Goal: Obtain resource: Obtain resource

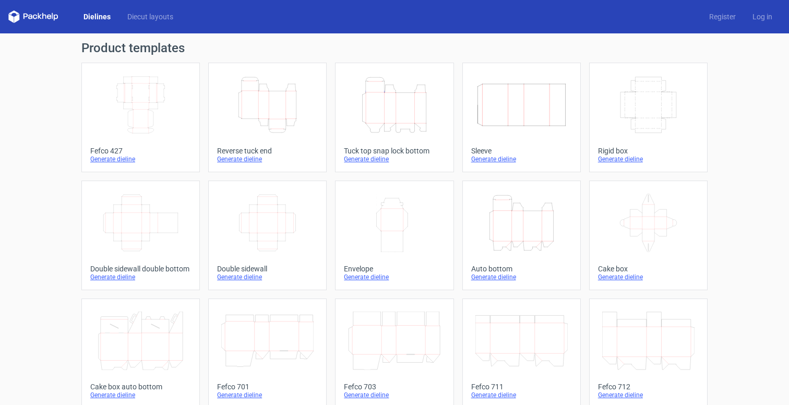
click at [272, 108] on icon "Height Depth Width" at bounding box center [267, 105] width 92 height 58
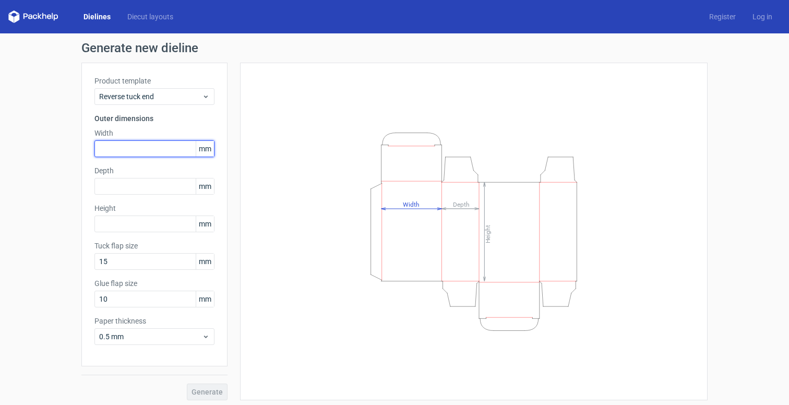
click at [146, 148] on input "text" at bounding box center [154, 148] width 120 height 17
type input "60"
type input "45"
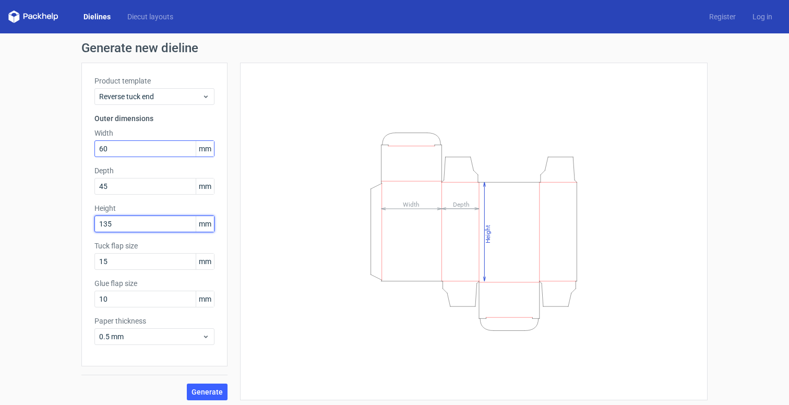
type input "135"
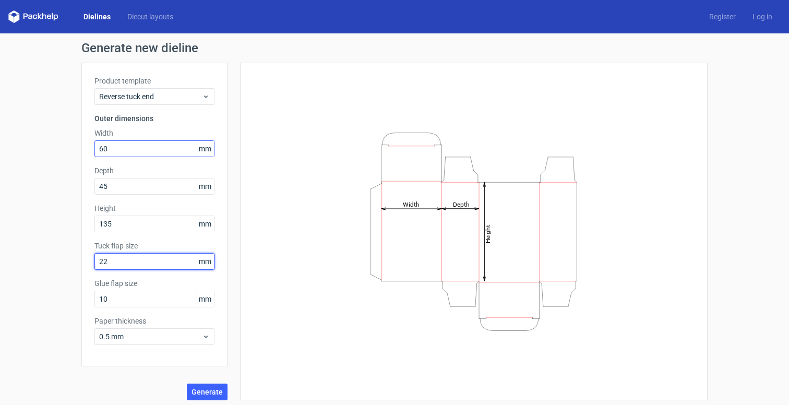
type input "22"
click at [218, 397] on button "Generate" at bounding box center [207, 391] width 41 height 17
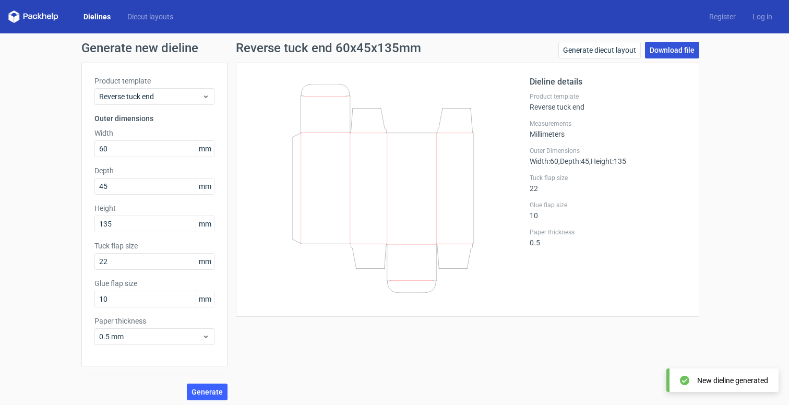
click at [665, 45] on link "Download file" at bounding box center [672, 50] width 54 height 17
click at [370, 173] on icon at bounding box center [382, 188] width 251 height 209
click at [389, 201] on icon at bounding box center [382, 188] width 251 height 209
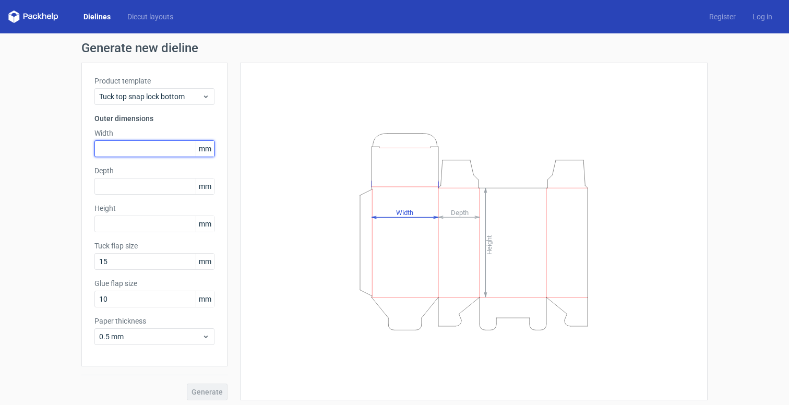
click at [124, 147] on input "text" at bounding box center [154, 148] width 120 height 17
type input "60"
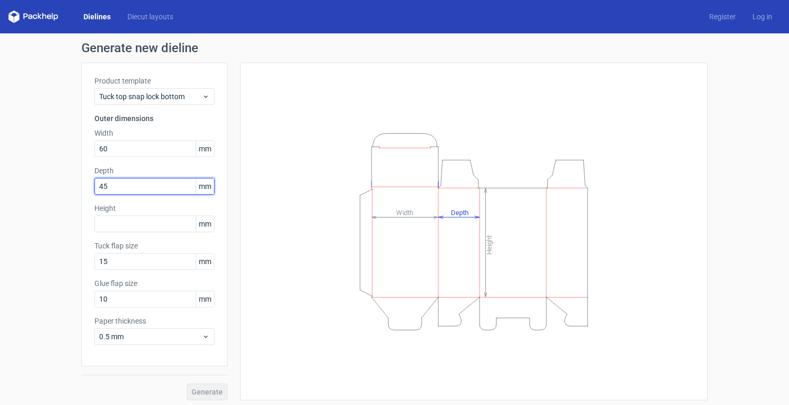
type input "45"
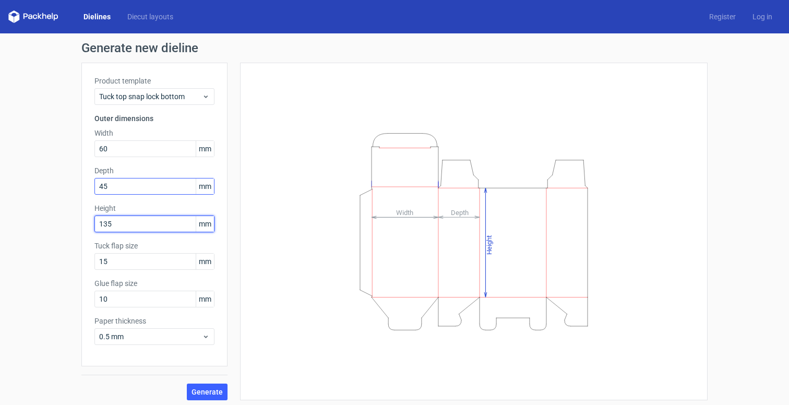
type input "135"
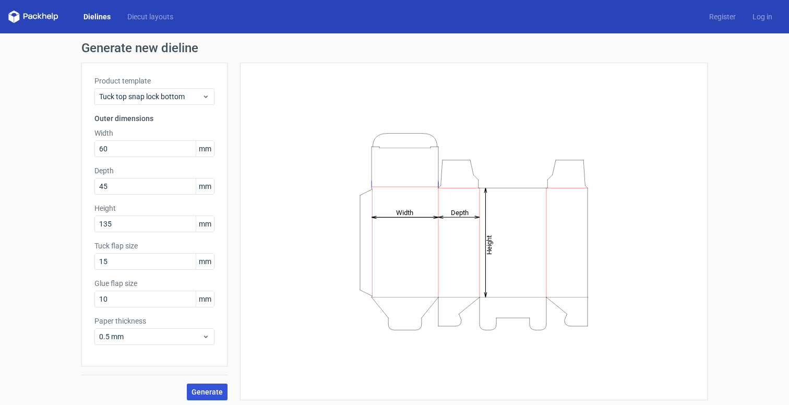
click at [211, 386] on button "Generate" at bounding box center [207, 391] width 41 height 17
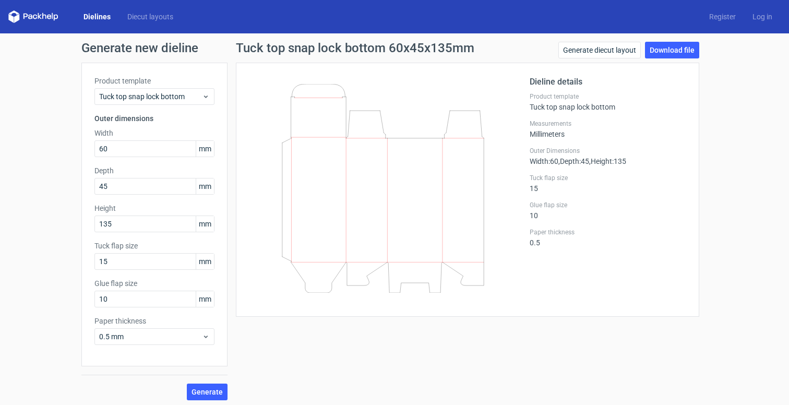
click at [100, 11] on link "Dielines" at bounding box center [97, 16] width 44 height 10
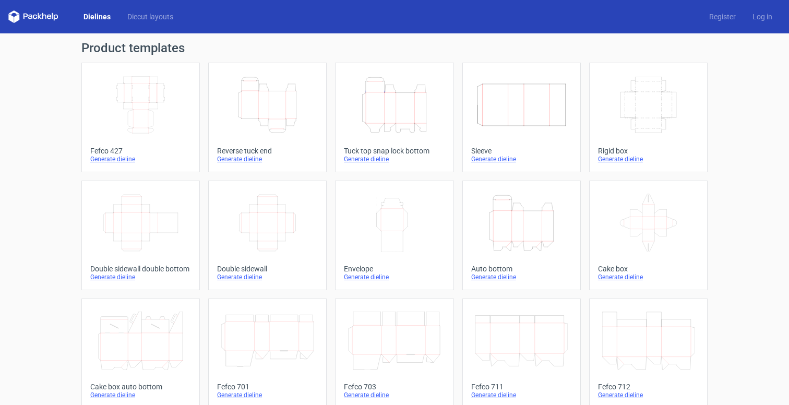
click at [257, 107] on icon "Height Depth Width" at bounding box center [267, 105] width 92 height 58
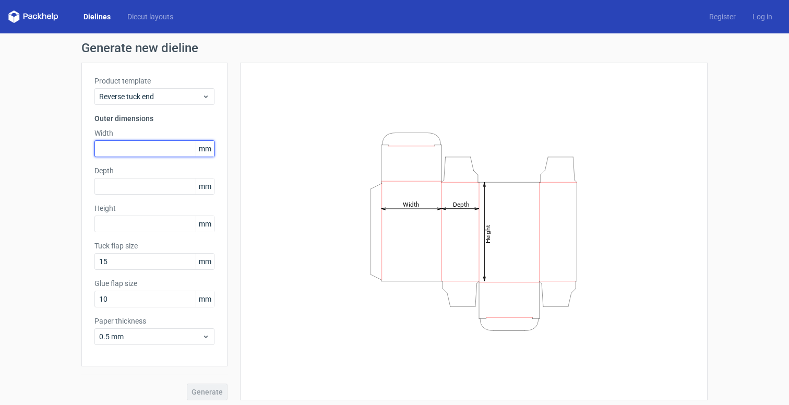
click at [139, 149] on input "text" at bounding box center [154, 148] width 120 height 17
type input "60"
type input "45"
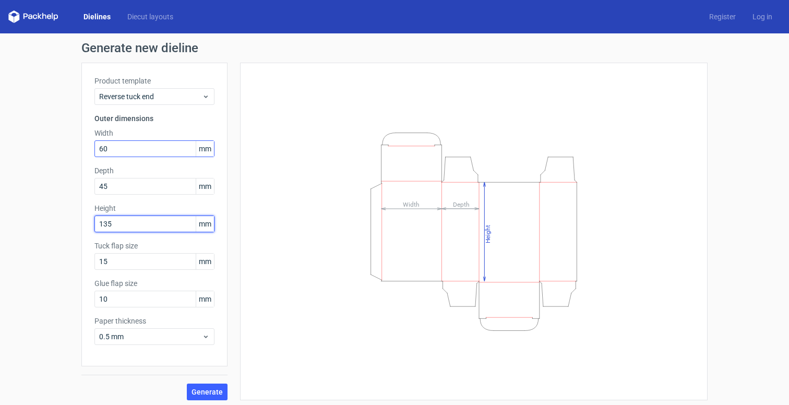
type input "135"
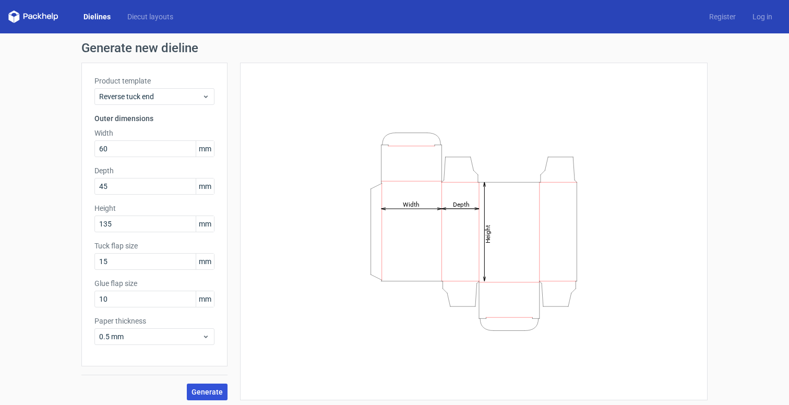
click at [206, 388] on span "Generate" at bounding box center [206, 391] width 31 height 7
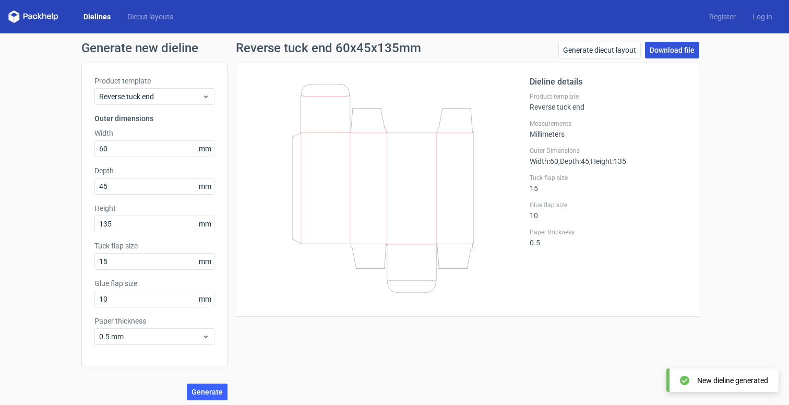
click at [679, 50] on link "Download file" at bounding box center [672, 50] width 54 height 17
click at [560, 232] on label "Paper thickness" at bounding box center [607, 232] width 156 height 8
click at [755, 19] on link "Log in" at bounding box center [762, 16] width 37 height 10
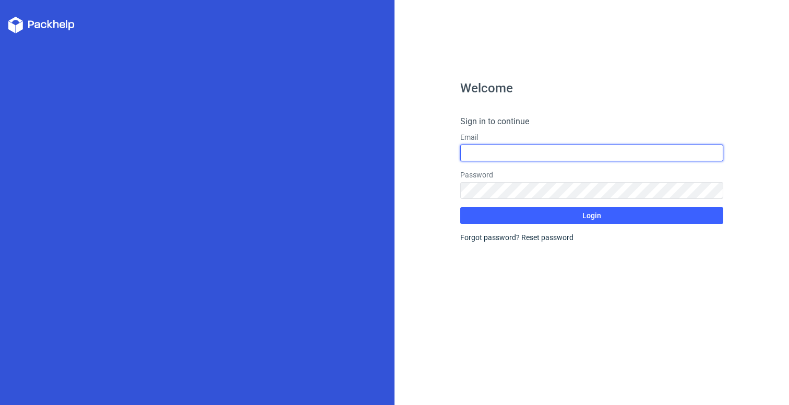
click at [517, 158] on input "text" at bounding box center [591, 152] width 263 height 17
type input "[EMAIL_ADDRESS][DOMAIN_NAME]"
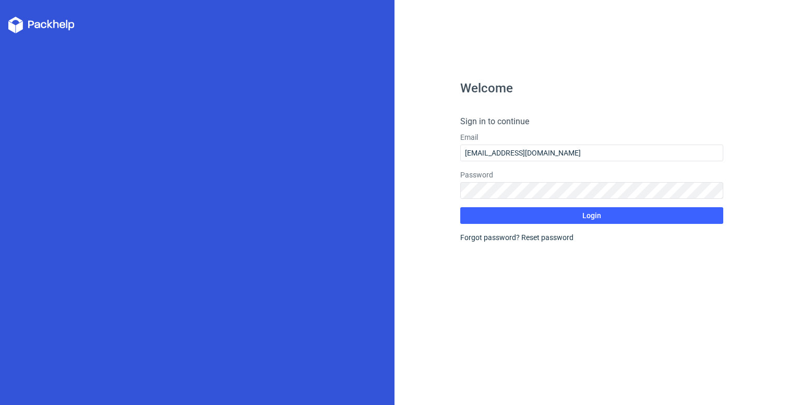
click at [489, 236] on form "Sign in to continue Email [EMAIL_ADDRESS][DOMAIN_NAME] Password Login Forgot pa…" at bounding box center [591, 178] width 263 height 127
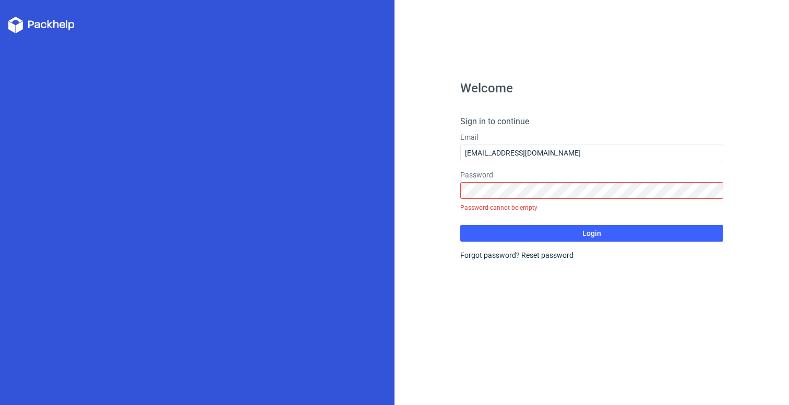
click at [487, 255] on div "Forgot password? Reset password" at bounding box center [591, 255] width 263 height 10
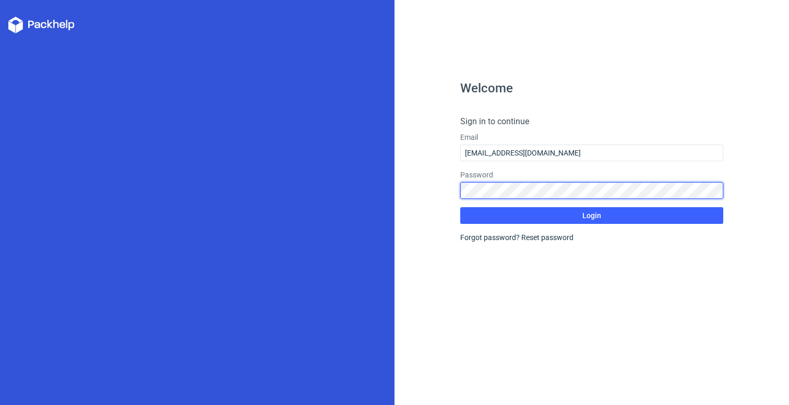
click at [460, 207] on button "Login" at bounding box center [591, 215] width 263 height 17
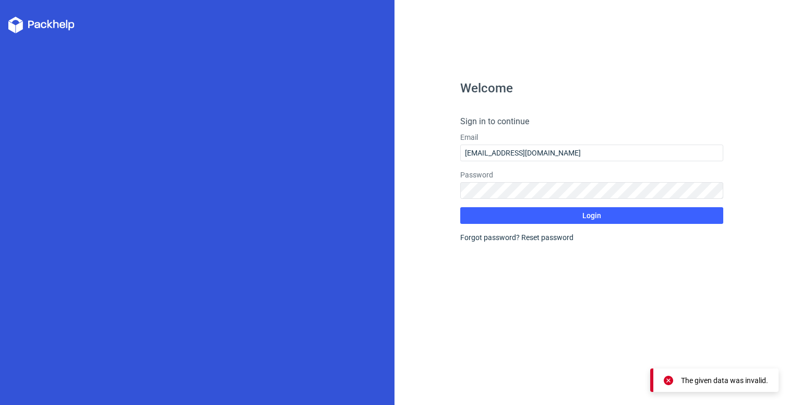
click at [486, 117] on h4 "Sign in to continue" at bounding box center [591, 121] width 263 height 13
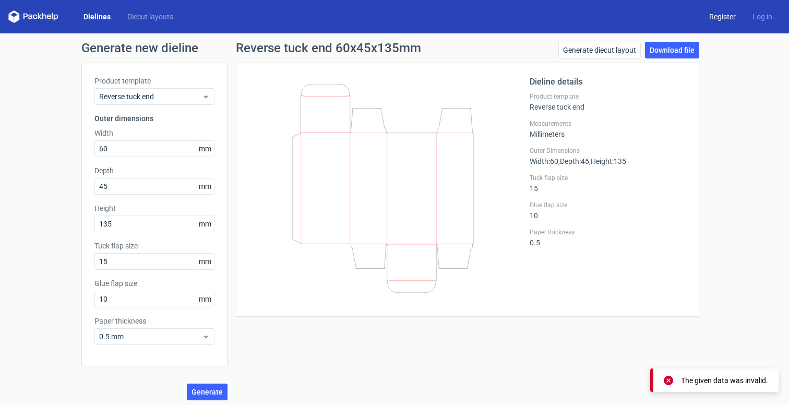
click at [726, 14] on link "Register" at bounding box center [722, 16] width 43 height 10
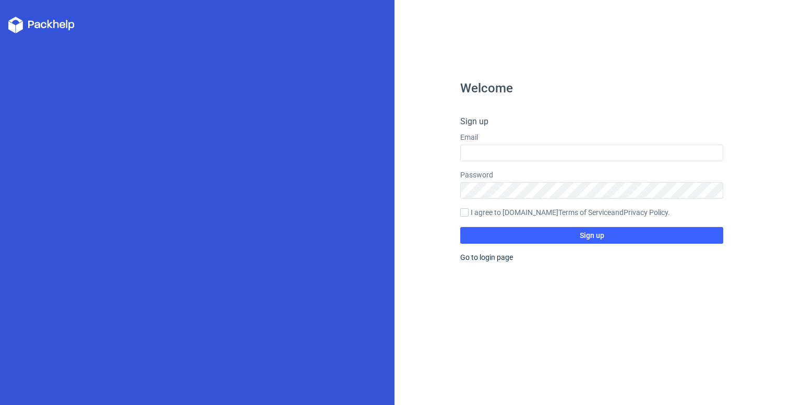
click at [696, 53] on div "Welcome Sign up Email Password I agree to [DOMAIN_NAME] Terms of Service and Pr…" at bounding box center [591, 202] width 394 height 405
click at [537, 161] on form "Sign up Email Password I agree to [DOMAIN_NAME] Terms of Service and Privacy Po…" at bounding box center [591, 179] width 263 height 128
click at [520, 155] on input "text" at bounding box center [591, 152] width 263 height 17
type input "[EMAIL_ADDRESS][DOMAIN_NAME]"
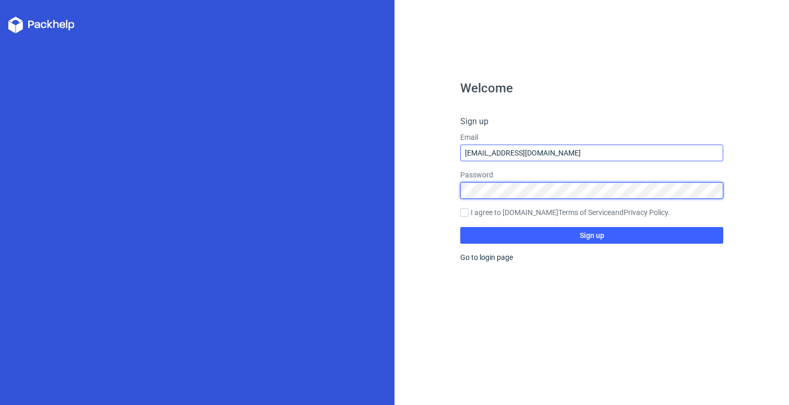
click at [460, 227] on button "Sign up" at bounding box center [591, 235] width 263 height 17
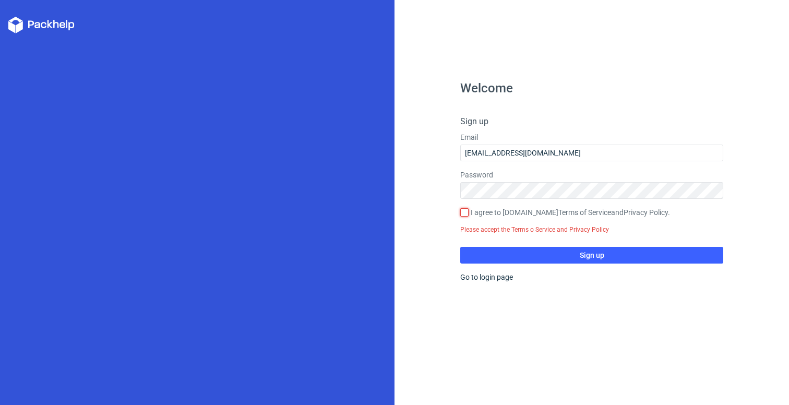
click at [463, 212] on input "I agree to [DOMAIN_NAME] Terms of Service and Privacy Policy ." at bounding box center [464, 212] width 8 height 8
checkbox input "true"
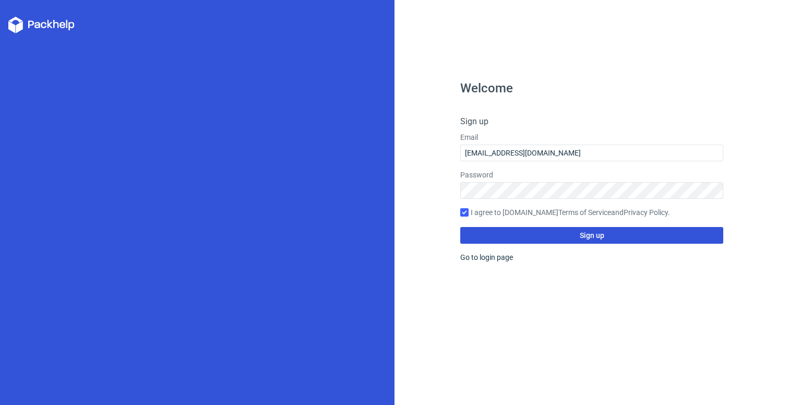
click at [544, 234] on button "Sign up" at bounding box center [591, 235] width 263 height 17
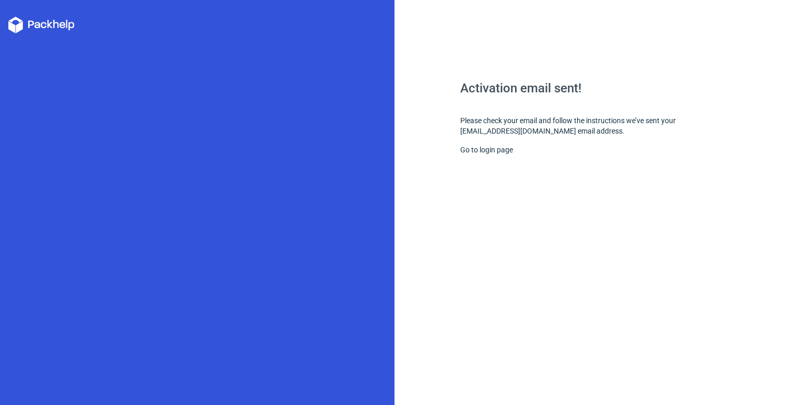
click at [486, 144] on div "Go to login page" at bounding box center [591, 149] width 263 height 10
click at [490, 160] on div "Activation email sent! Please check your email and follow the instructions we’v…" at bounding box center [591, 243] width 263 height 323
click at [485, 149] on link "Go to login page" at bounding box center [486, 150] width 53 height 8
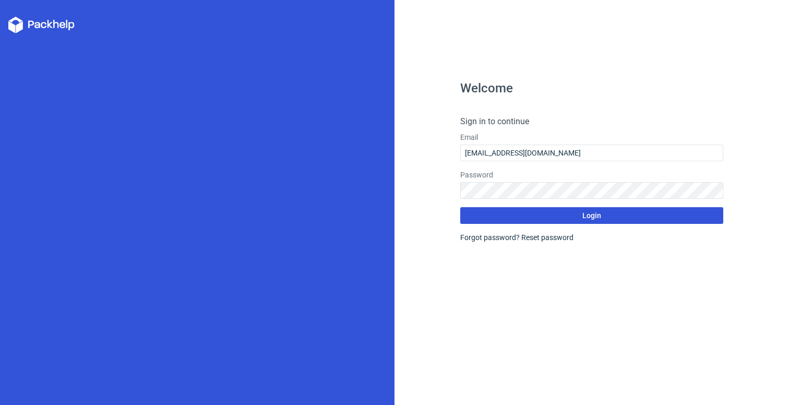
click at [530, 210] on button "Login" at bounding box center [591, 215] width 263 height 17
click at [552, 219] on button "Login" at bounding box center [591, 215] width 263 height 17
